Goal: Transaction & Acquisition: Purchase product/service

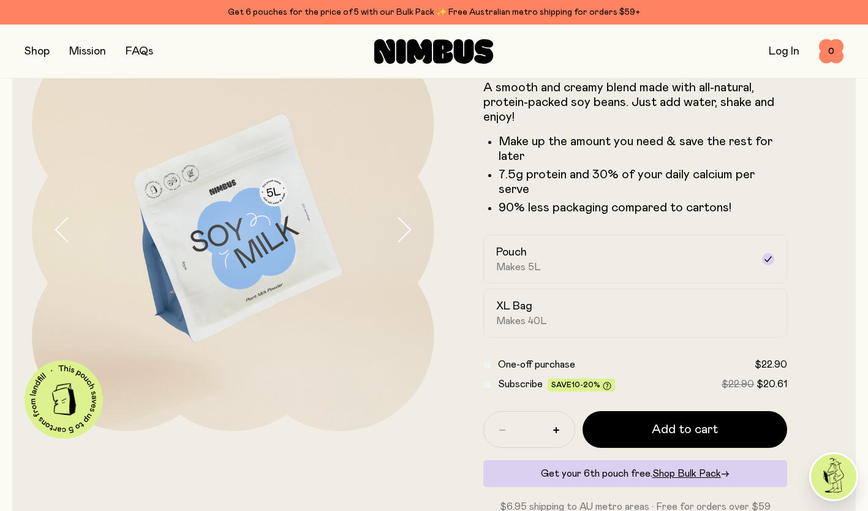
scroll to position [122, 0]
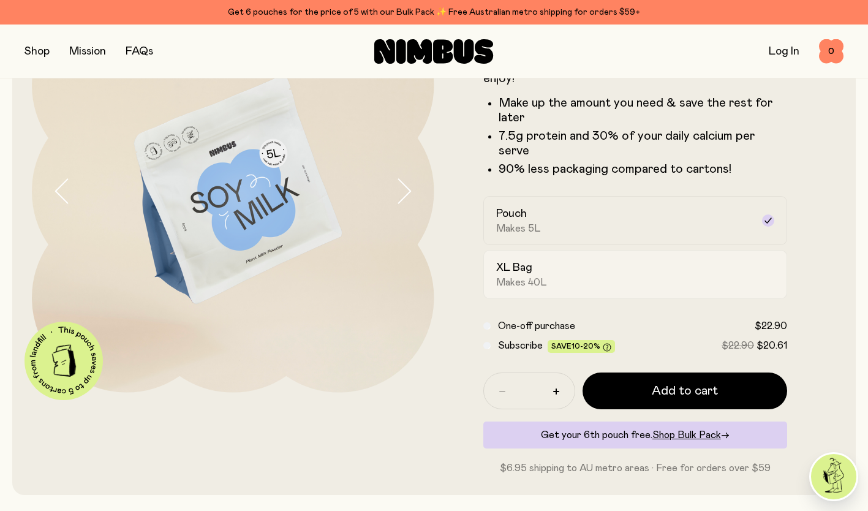
click at [666, 271] on div "XL Bag Makes 40L" at bounding box center [624, 274] width 257 height 28
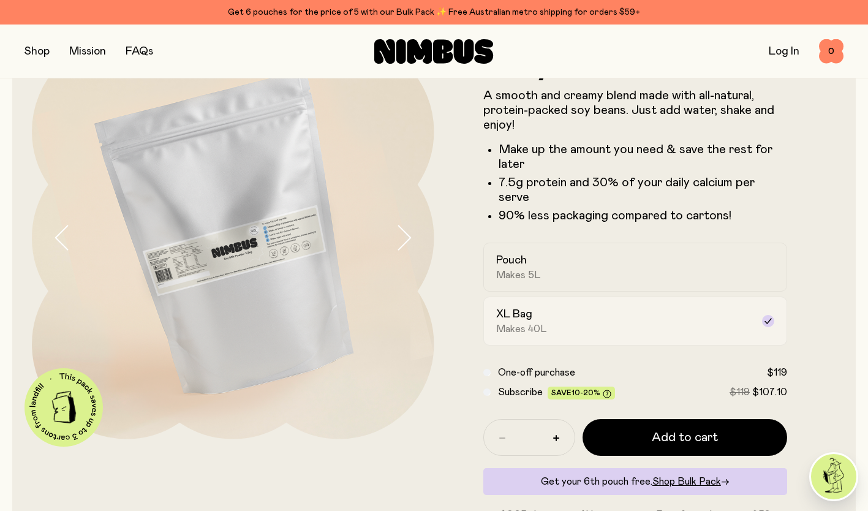
scroll to position [61, 0]
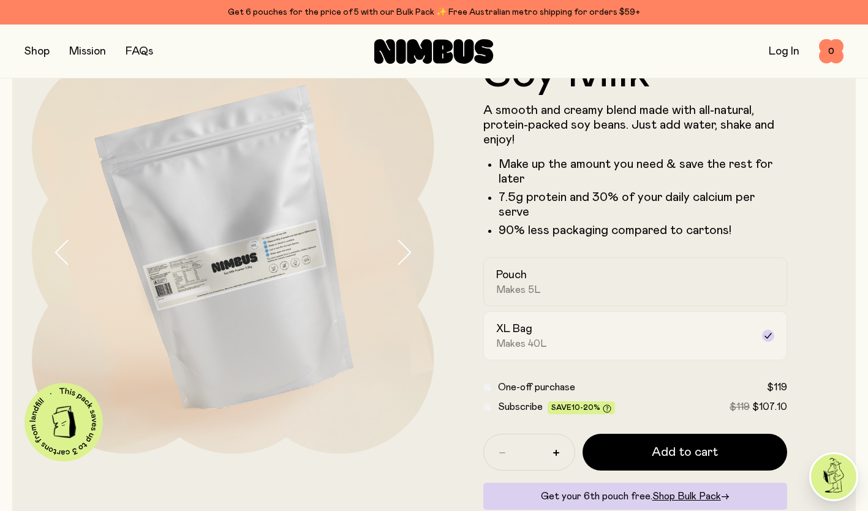
click at [664, 268] on div "Pouch Makes 5L" at bounding box center [624, 282] width 257 height 28
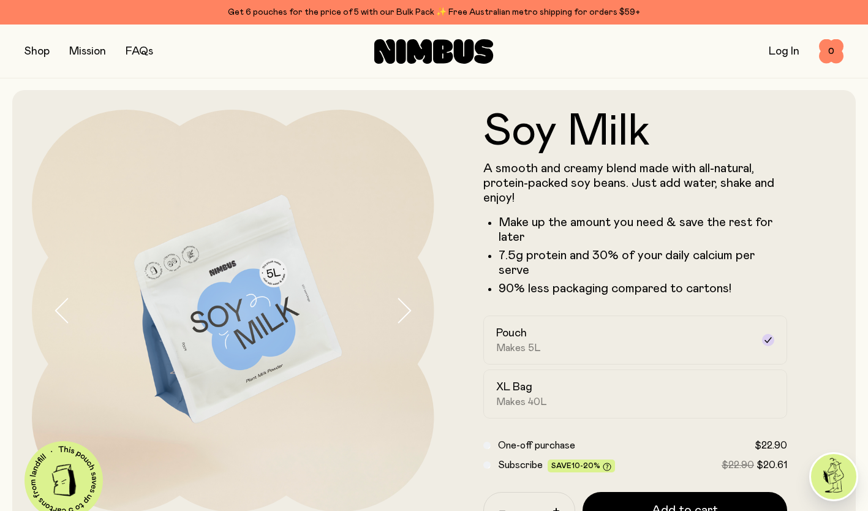
scroll to position [0, 0]
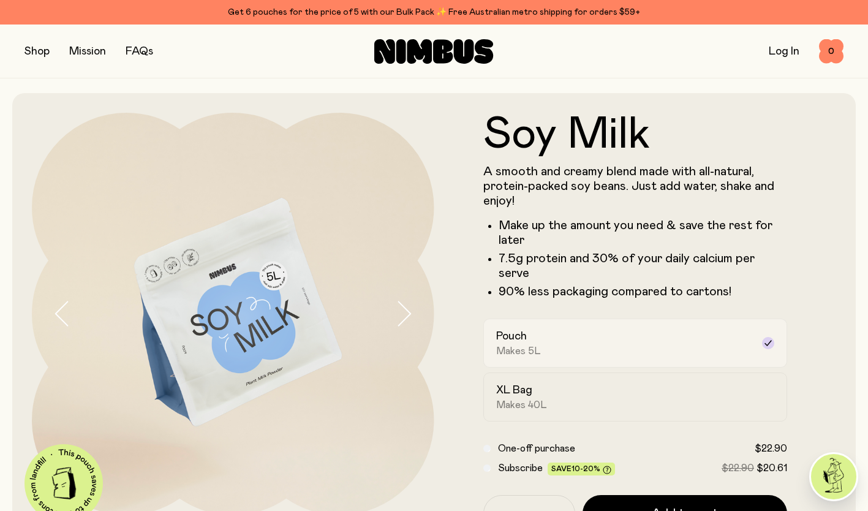
click at [551, 343] on label "Pouch Makes 5L" at bounding box center [635, 342] width 304 height 49
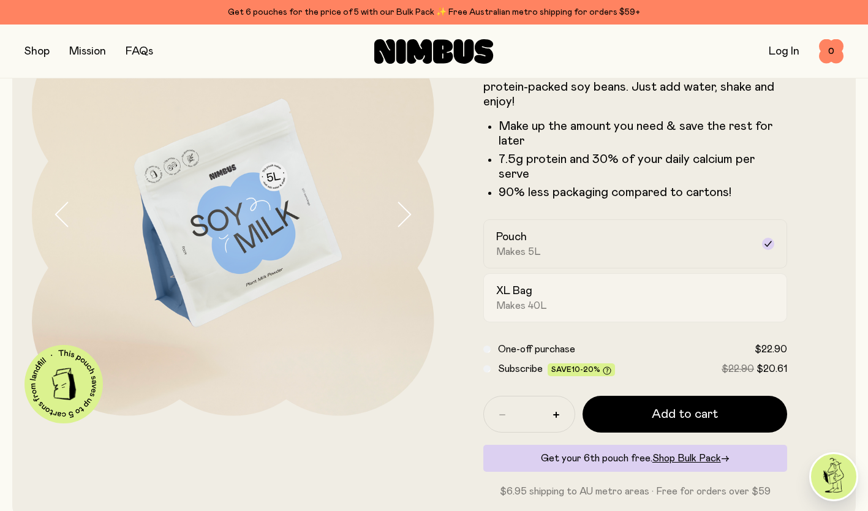
scroll to position [122, 0]
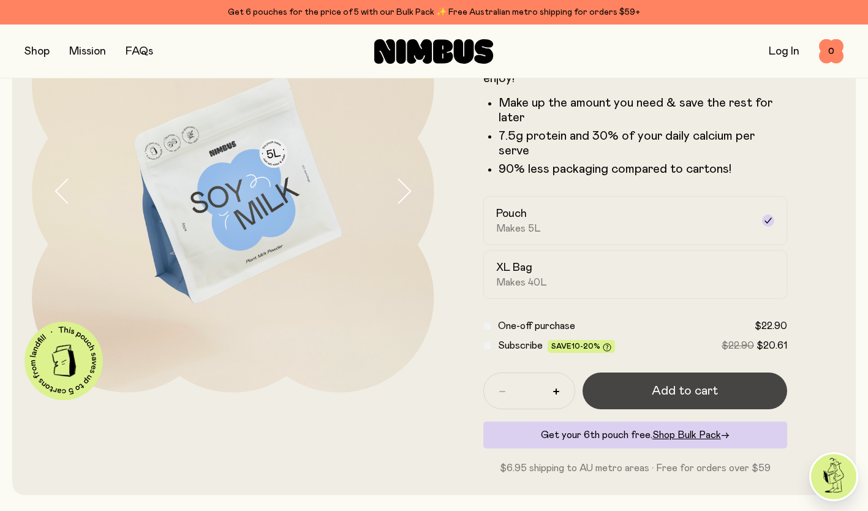
click at [640, 372] on button "Add to cart" at bounding box center [684, 390] width 205 height 37
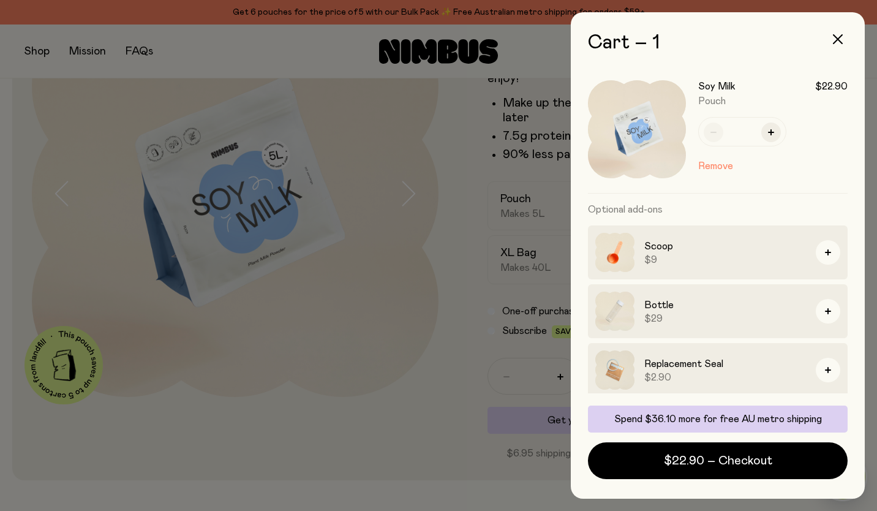
scroll to position [7, 0]
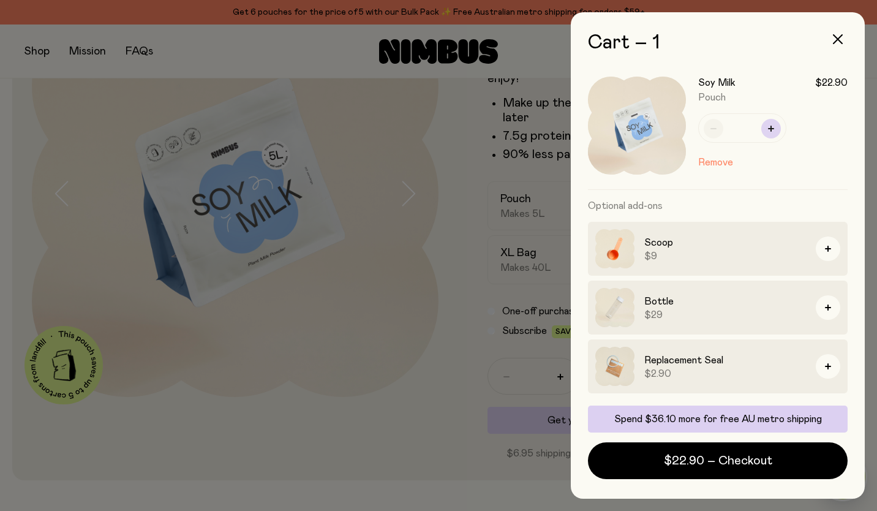
click at [767, 135] on button "button" at bounding box center [771, 129] width 20 height 20
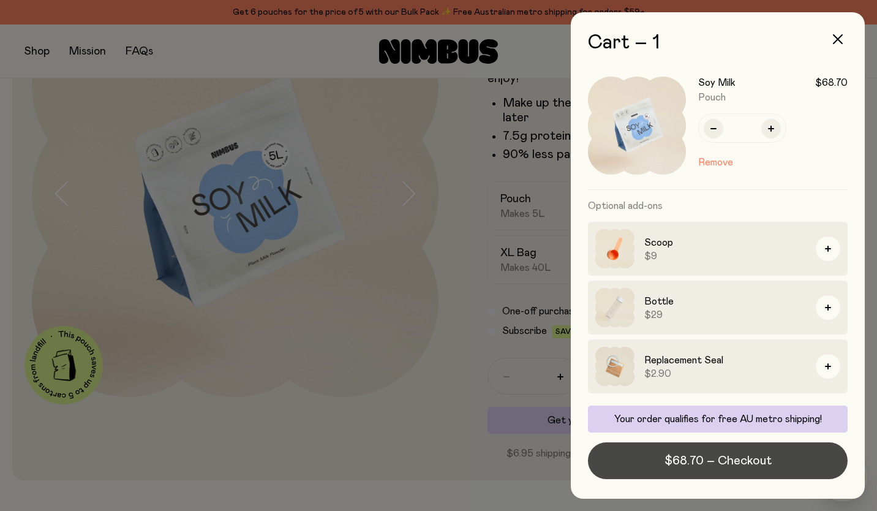
click at [751, 464] on span "$68.70 – Checkout" at bounding box center [717, 460] width 107 height 17
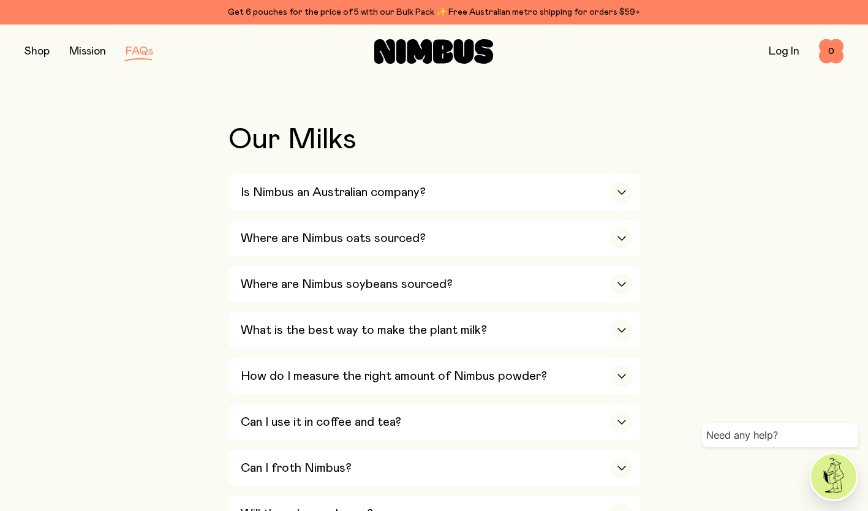
scroll to position [245, 0]
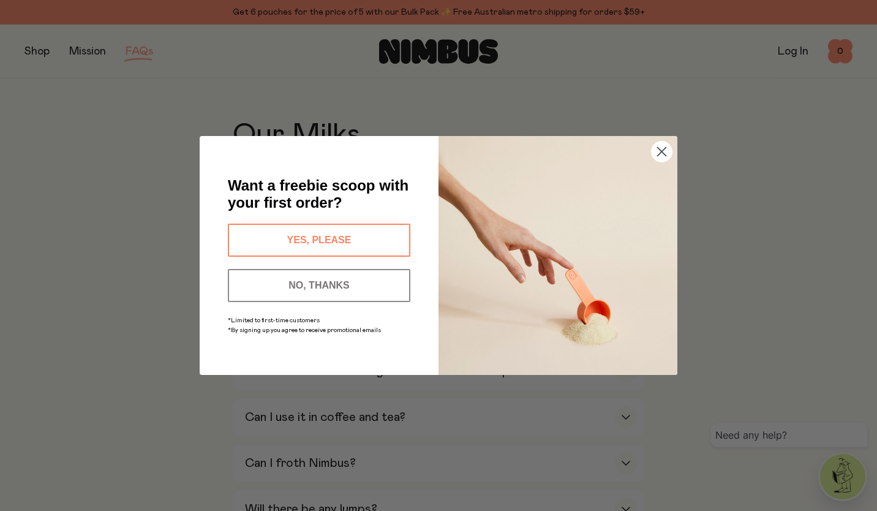
click at [320, 233] on button "YES, PLEASE" at bounding box center [319, 239] width 182 height 33
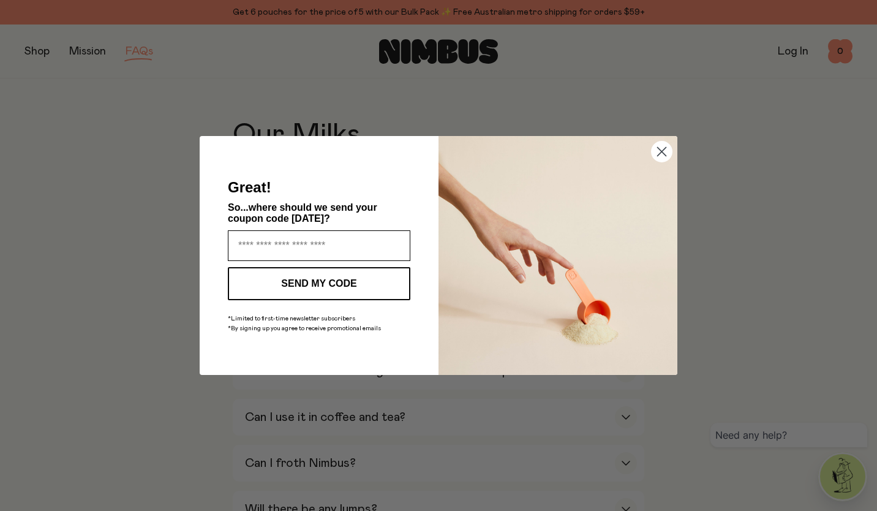
click at [322, 239] on input "Enter your email address" at bounding box center [319, 245] width 182 height 31
type input "**********"
click at [335, 278] on button "SEND MY CODE" at bounding box center [319, 283] width 182 height 33
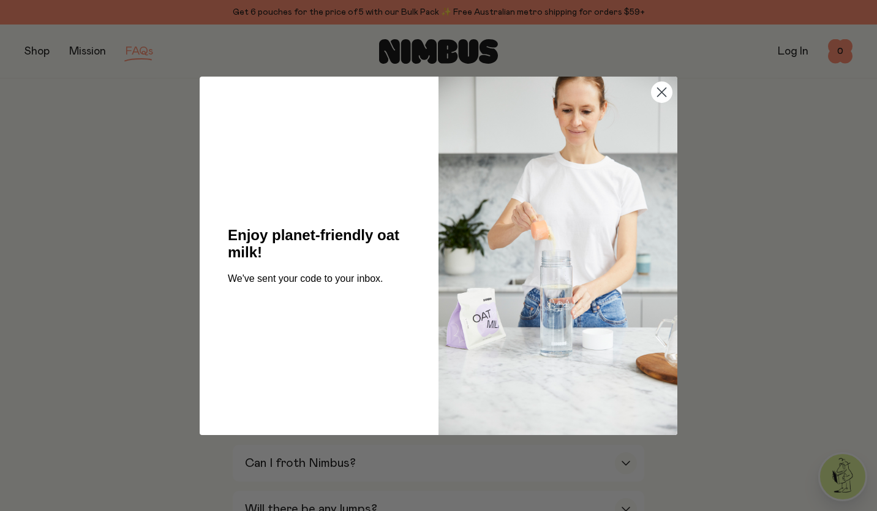
click at [667, 88] on circle "Close dialog" at bounding box center [661, 91] width 20 height 20
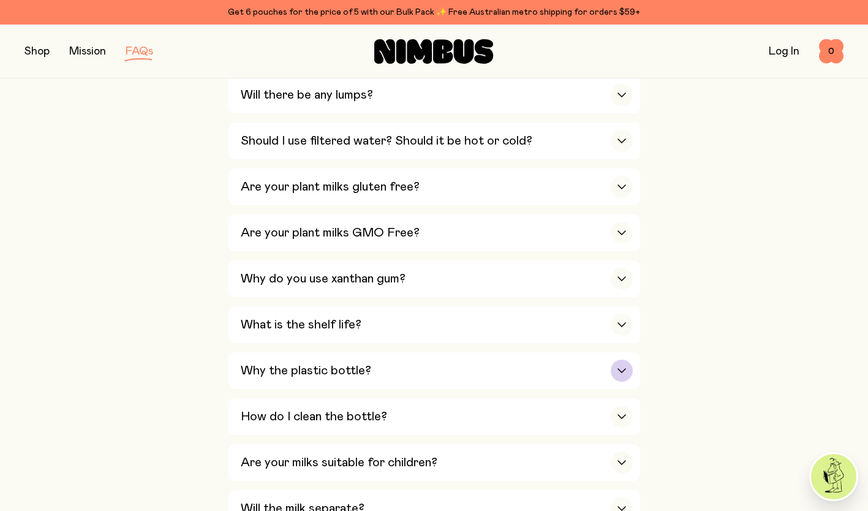
scroll to position [673, 0]
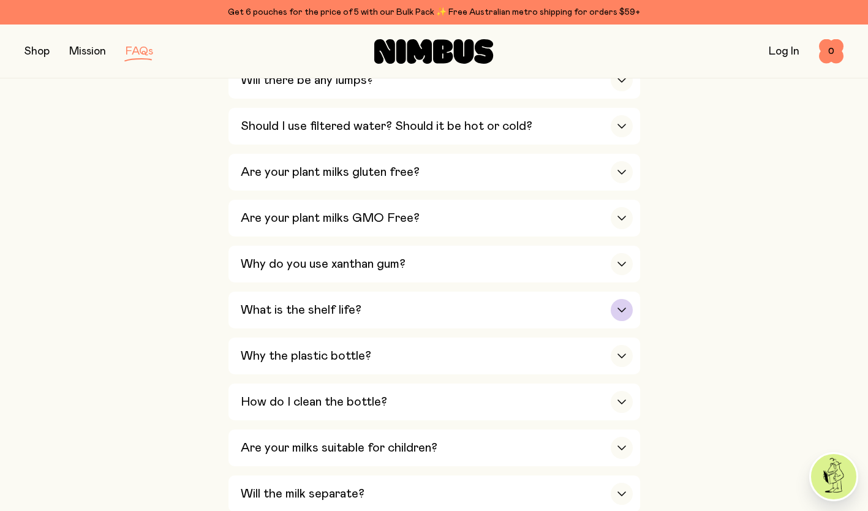
click at [449, 303] on div "What is the shelf life?" at bounding box center [437, 309] width 392 height 37
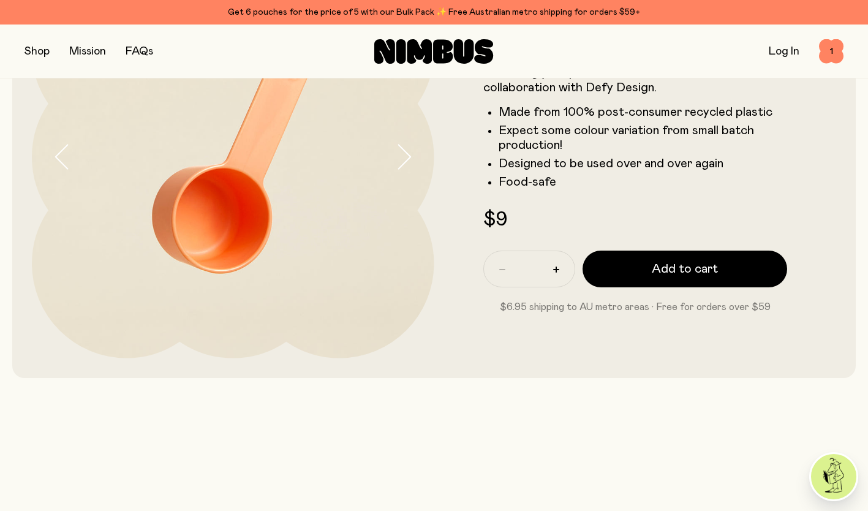
scroll to position [245, 0]
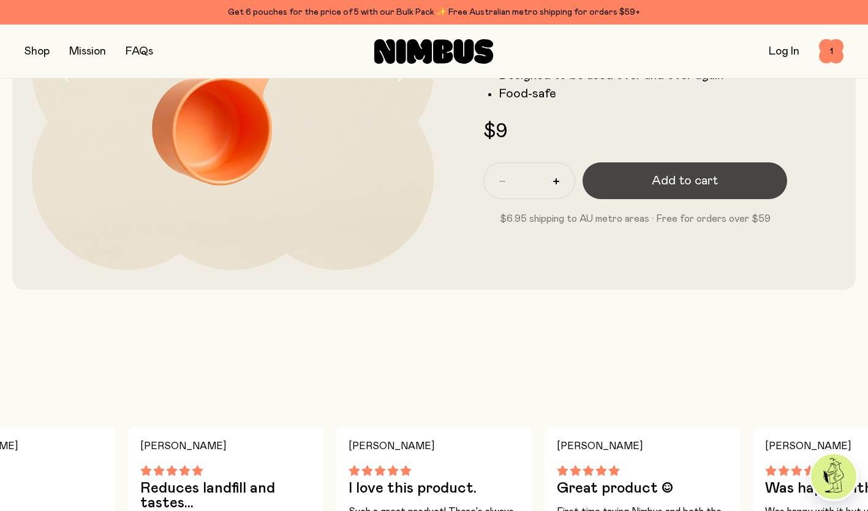
click at [672, 181] on span "Add to cart" at bounding box center [684, 180] width 66 height 17
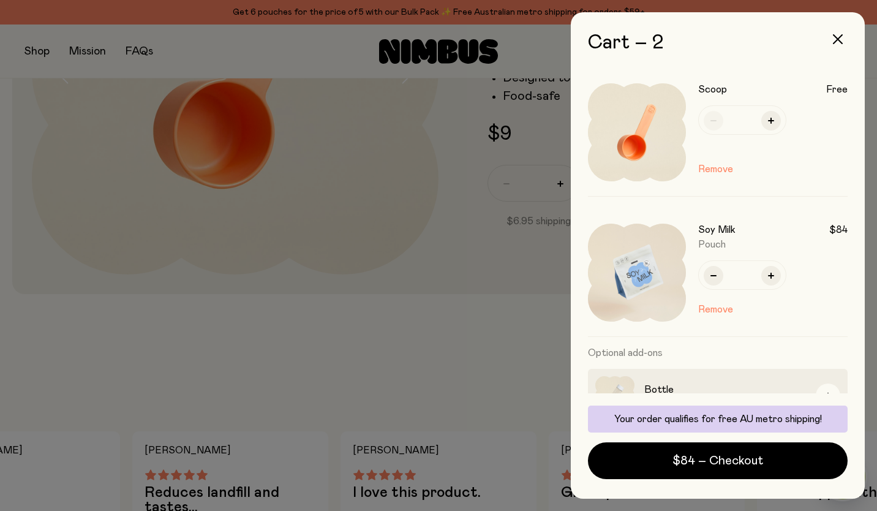
scroll to position [88, 0]
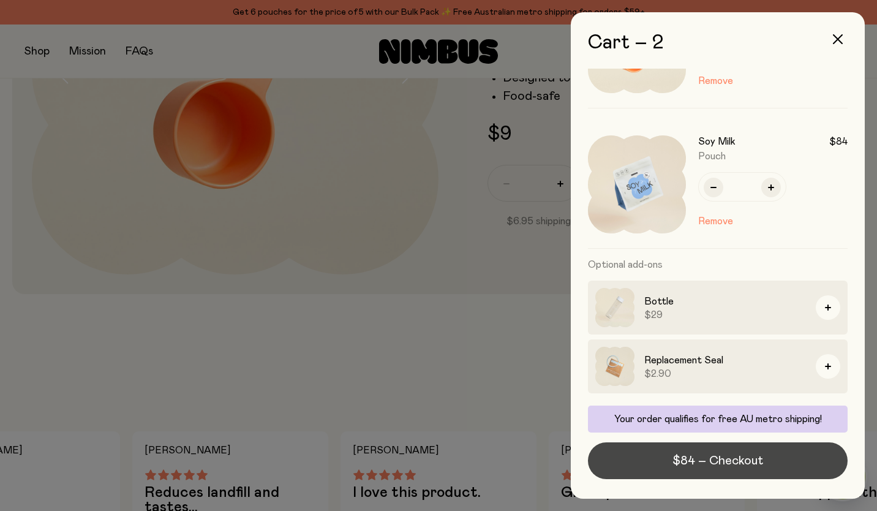
click at [721, 458] on span "$84 – Checkout" at bounding box center [717, 460] width 91 height 17
